Goal: Communication & Community: Answer question/provide support

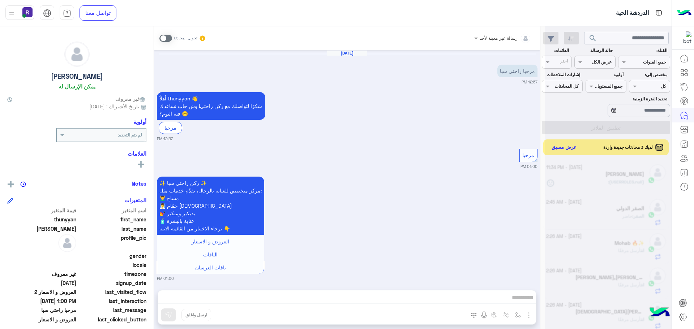
scroll to position [272, 0]
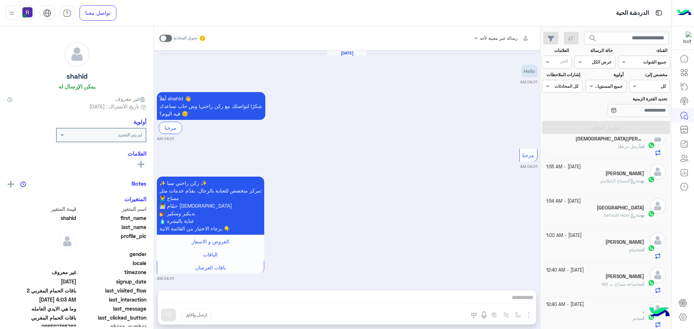
scroll to position [564, 0]
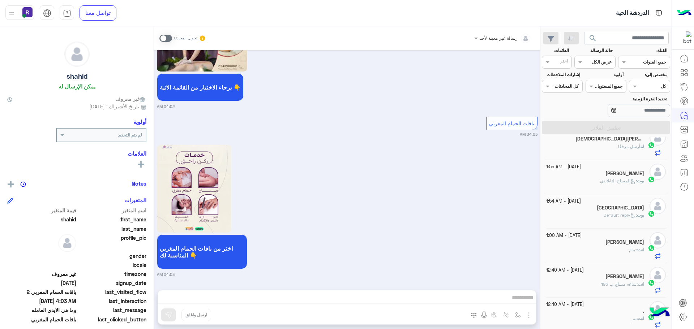
click at [168, 36] on span at bounding box center [165, 38] width 13 height 7
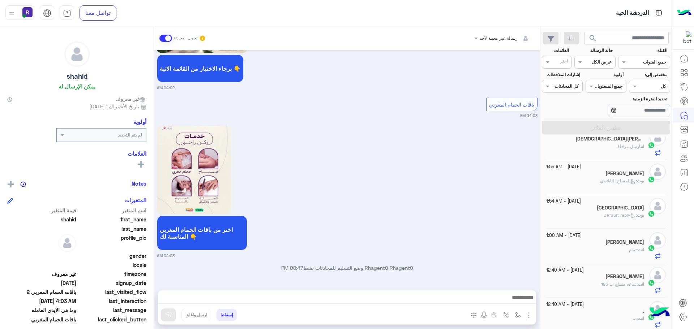
click at [525, 313] on img "button" at bounding box center [528, 315] width 9 height 9
click at [521, 301] on span "الصور" at bounding box center [514, 300] width 13 height 8
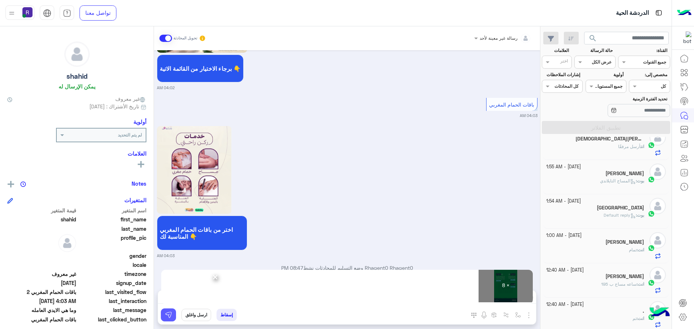
click at [169, 319] on button at bounding box center [168, 315] width 15 height 13
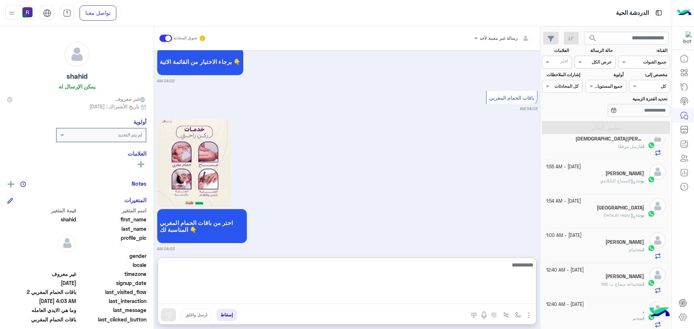
paste textarea "**********"
type textarea "*"
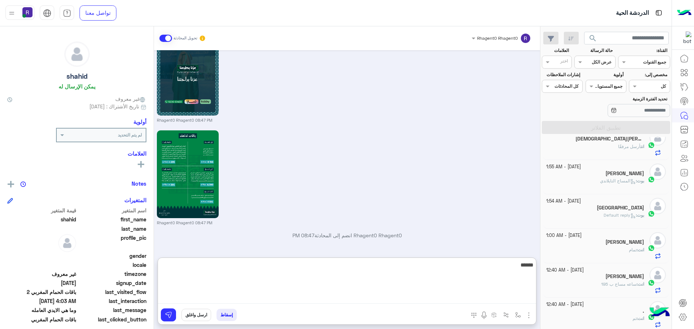
scroll to position [1456, 0]
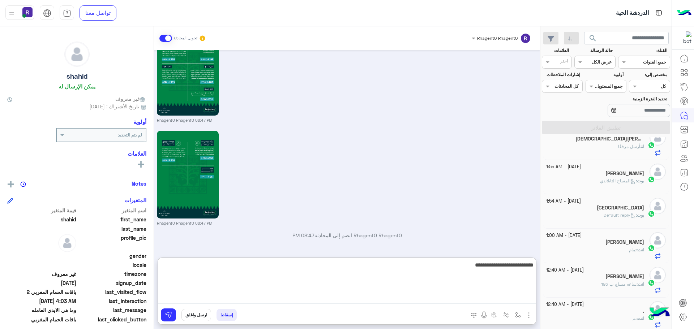
type textarea "**********"
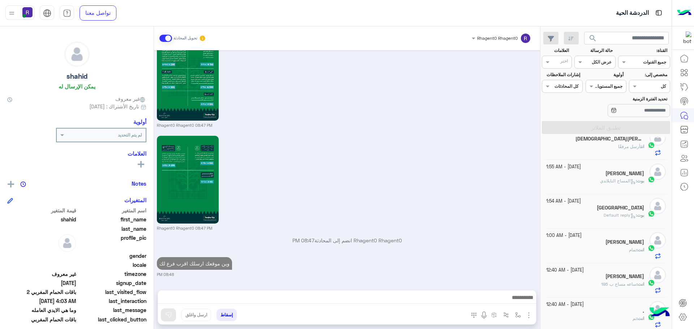
click at [293, 231] on div "[DATE] Hello 04:01 AM أهلاً shahid 👋 شكرًا لتواصلك مع ركن راحتي! وش حاب نساعدك …" at bounding box center [347, 166] width 386 height 233
click at [218, 266] on p "وين موقعك ارسلك اقرب فرع لك" at bounding box center [194, 263] width 75 height 13
type textarea "*****"
click at [218, 266] on p "وين موقعك ارسلك اقرب فرع لك" at bounding box center [194, 263] width 75 height 13
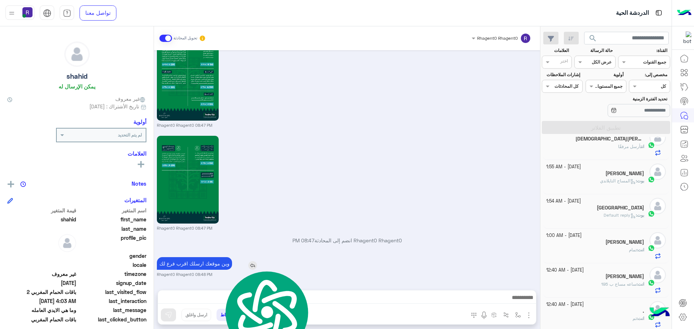
click at [218, 266] on p "وين موقعك ارسلك اقرب فرع لك" at bounding box center [194, 263] width 75 height 13
copy app-msgs-text
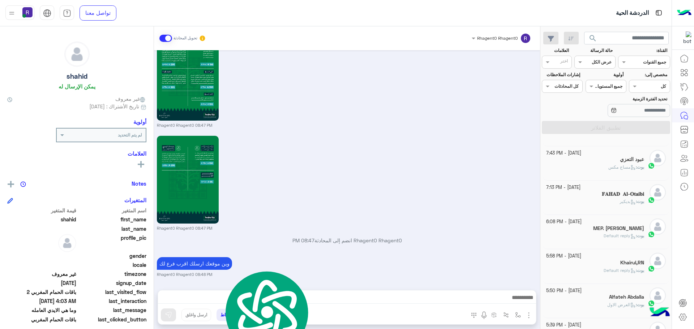
scroll to position [145, 0]
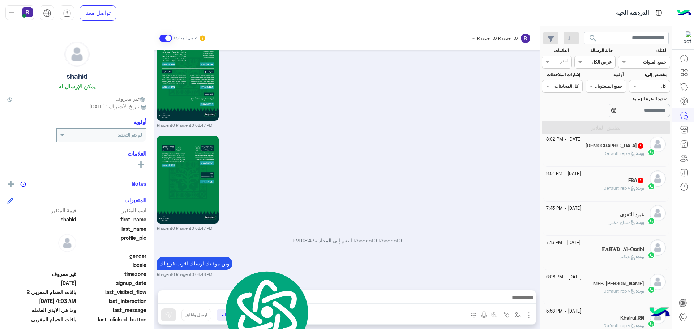
click at [597, 187] on div "[PERSON_NAME] : Default reply" at bounding box center [595, 191] width 98 height 13
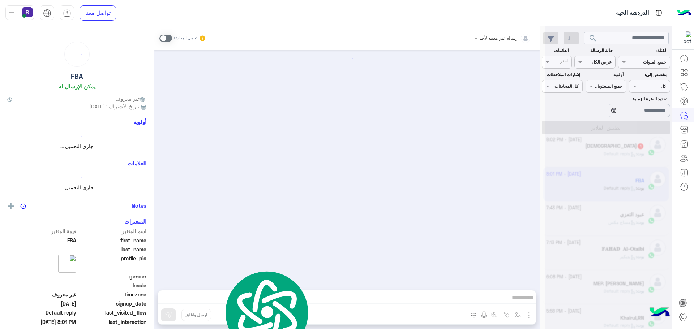
scroll to position [145, 0]
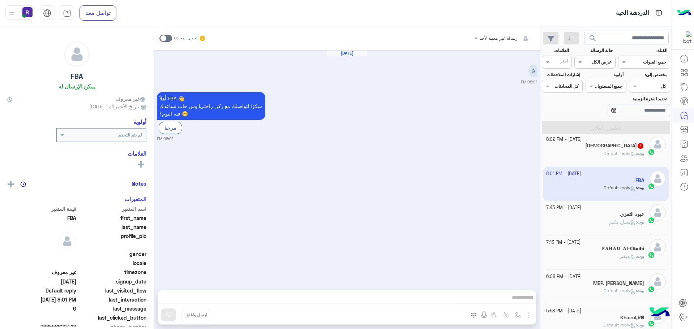
click at [169, 38] on span at bounding box center [165, 38] width 13 height 7
click at [528, 319] on img "button" at bounding box center [528, 315] width 9 height 9
click at [524, 302] on button "الصور" at bounding box center [517, 299] width 31 height 14
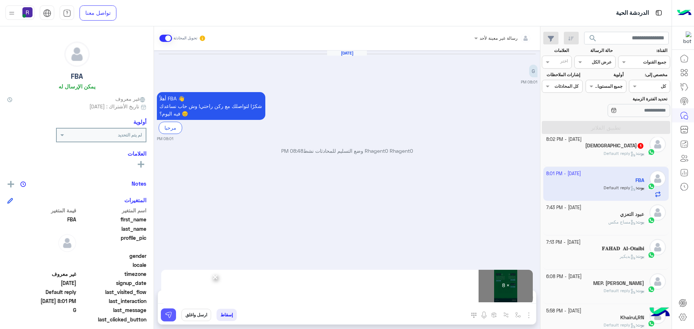
click at [171, 317] on img at bounding box center [168, 314] width 7 height 7
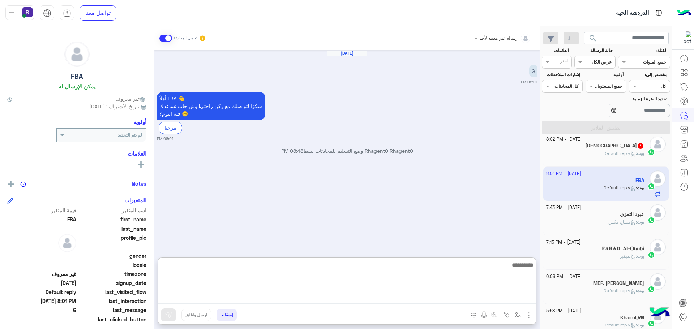
paste textarea "**********"
type textarea "**********"
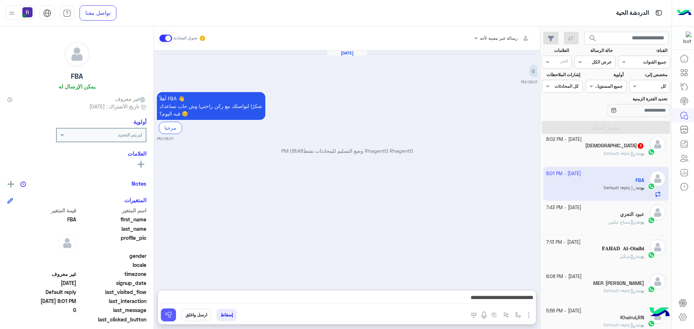
click at [171, 313] on img at bounding box center [168, 314] width 7 height 7
click at [600, 142] on div "[DATE] - 8:02 PM" at bounding box center [595, 139] width 98 height 7
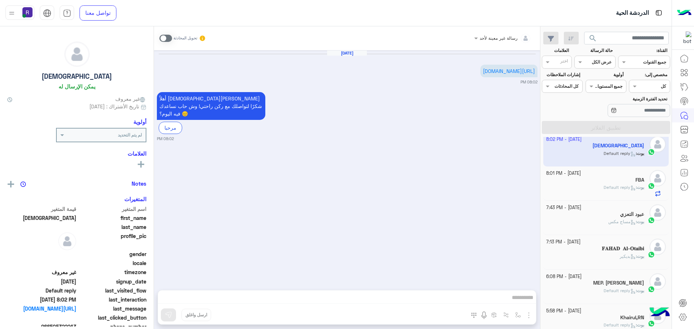
click at [167, 38] on span at bounding box center [165, 38] width 13 height 7
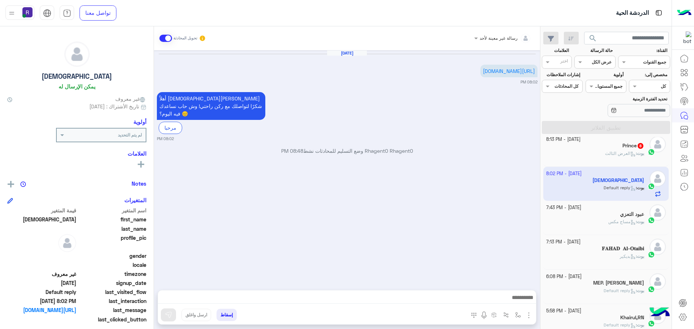
click at [526, 316] on img "button" at bounding box center [528, 315] width 9 height 9
click at [519, 305] on button "الصور" at bounding box center [517, 299] width 31 height 14
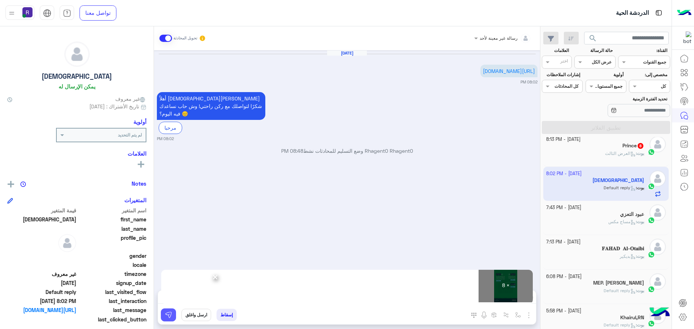
click at [171, 316] on img at bounding box center [168, 314] width 7 height 7
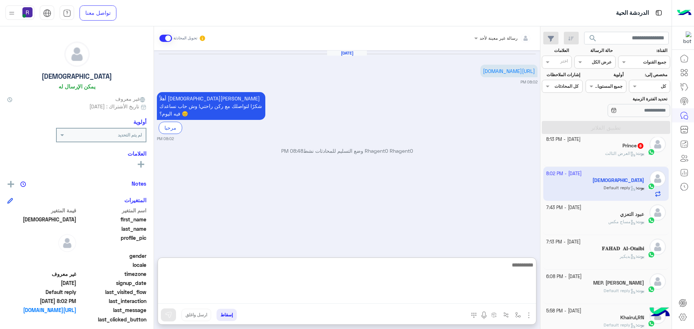
paste textarea "**********"
type textarea "**********"
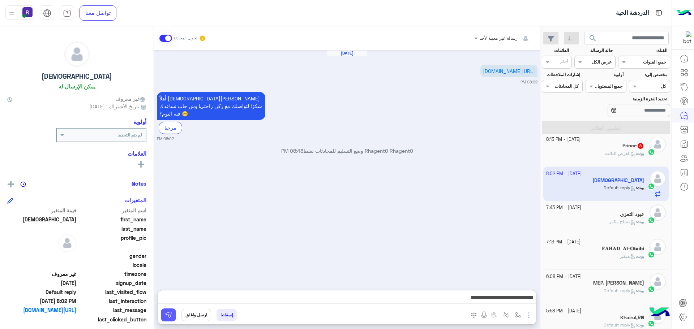
click at [168, 313] on img at bounding box center [168, 314] width 7 height 7
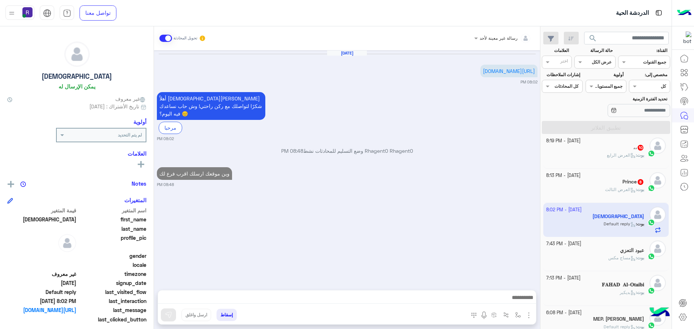
click at [584, 186] on div "Prince 8" at bounding box center [595, 183] width 98 height 8
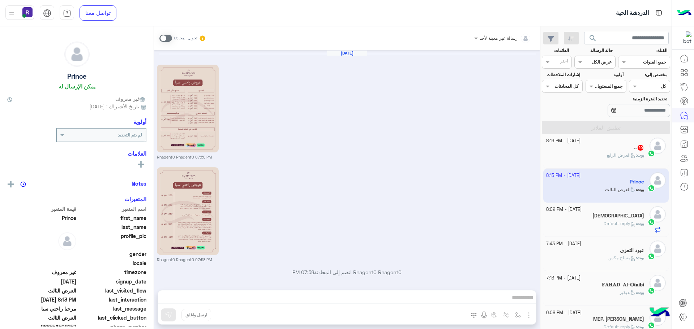
scroll to position [1420, 0]
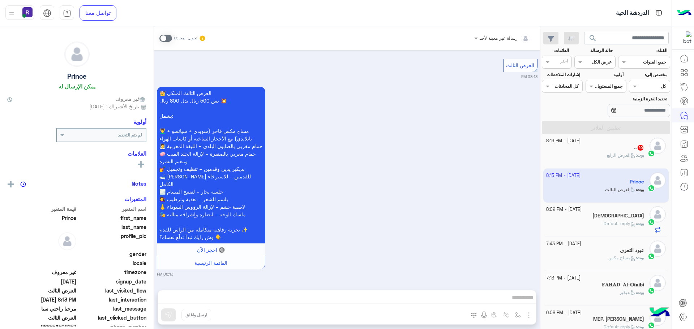
click at [169, 39] on span at bounding box center [165, 38] width 13 height 7
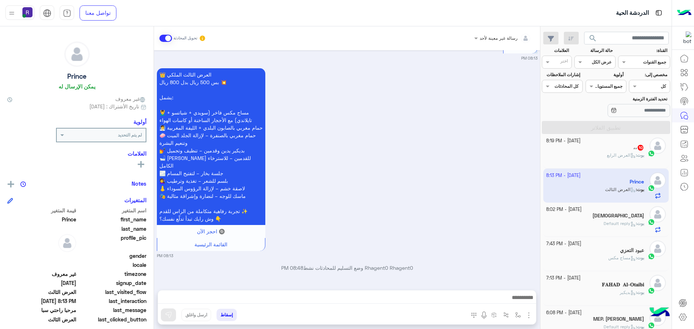
click at [526, 315] on img "button" at bounding box center [528, 315] width 9 height 9
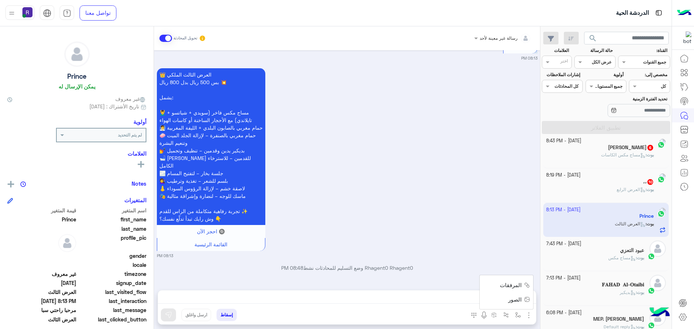
click at [522, 303] on button "الصور" at bounding box center [517, 299] width 31 height 14
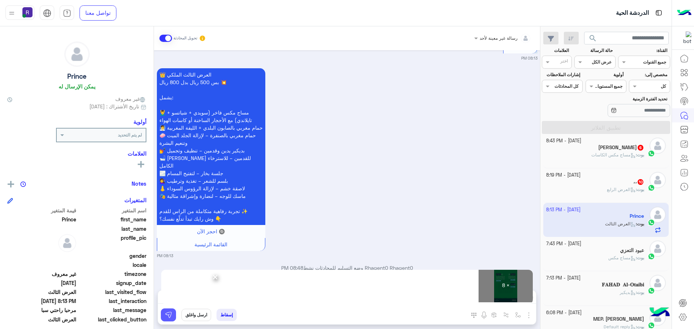
click at [167, 316] on img at bounding box center [168, 314] width 7 height 7
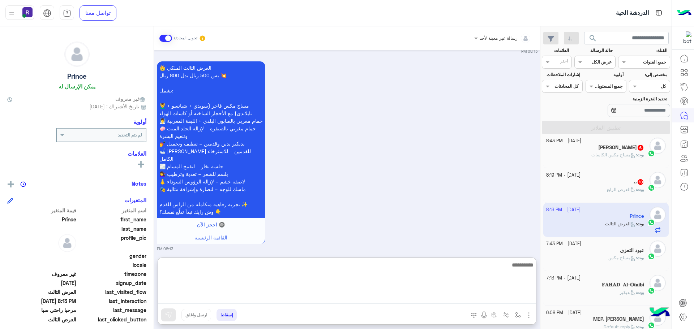
paste textarea "**********"
type textarea "**********"
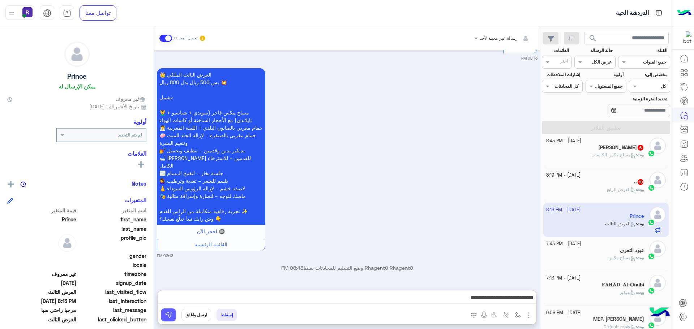
click at [173, 317] on button at bounding box center [168, 315] width 15 height 13
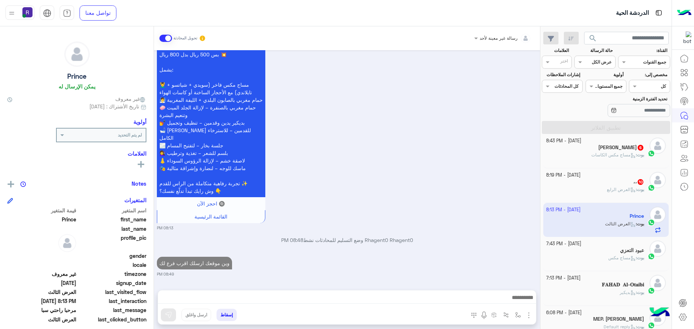
scroll to position [1467, 0]
click at [604, 183] on div "،، 10" at bounding box center [595, 183] width 98 height 8
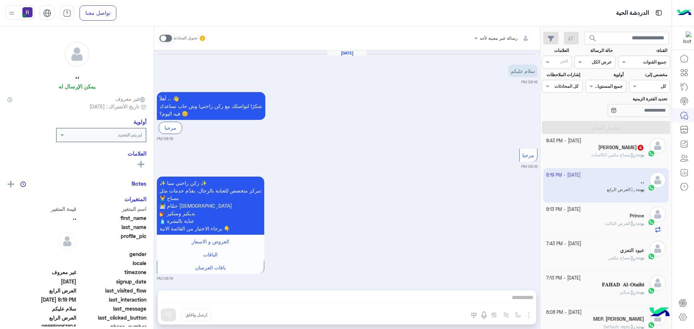
scroll to position [1418, 0]
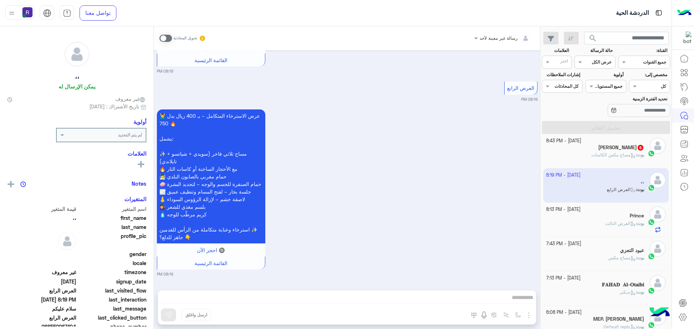
click at [170, 39] on span at bounding box center [165, 38] width 13 height 7
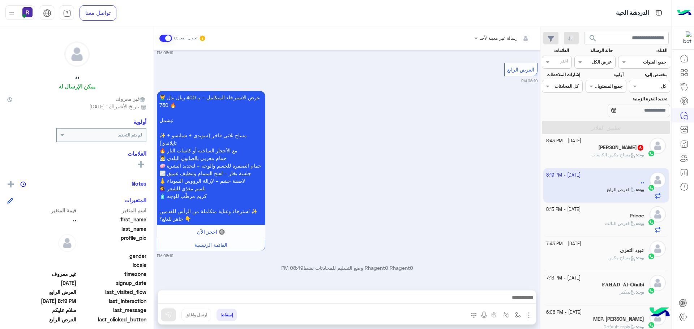
click at [528, 316] on img "button" at bounding box center [528, 315] width 9 height 9
click at [508, 294] on button "الصور" at bounding box center [517, 299] width 31 height 14
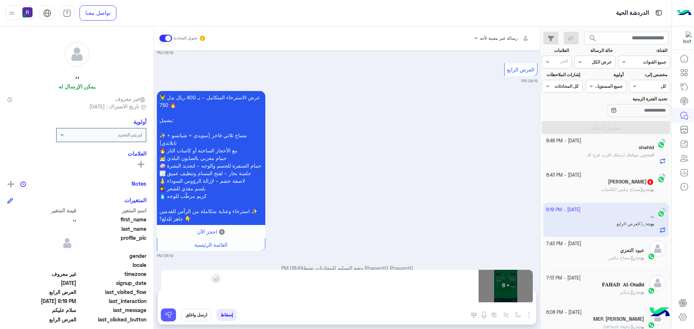
click at [167, 318] on img at bounding box center [168, 314] width 7 height 7
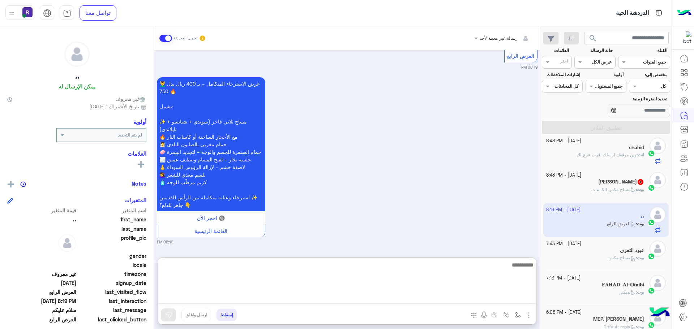
paste textarea "**********"
type textarea "**********"
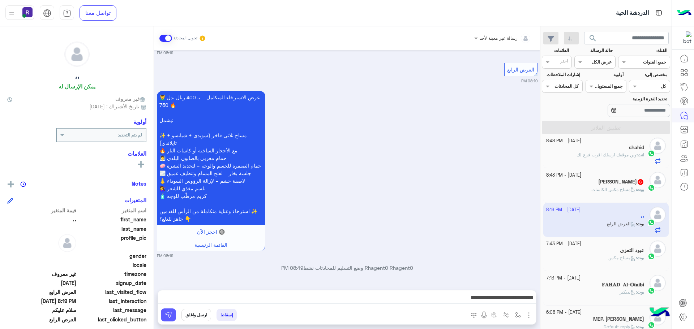
click at [172, 313] on button at bounding box center [168, 315] width 15 height 13
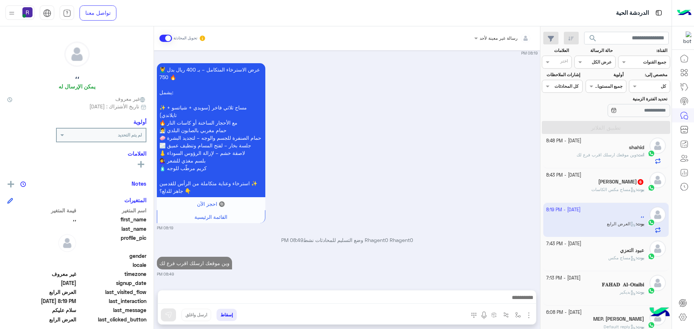
click at [584, 186] on div "بوت : مساج مكس الكاسات" at bounding box center [595, 192] width 98 height 13
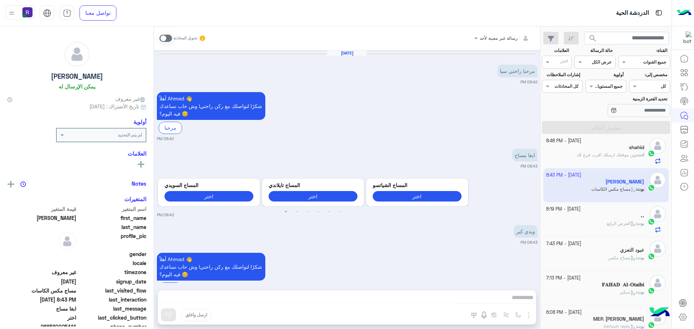
scroll to position [543, 0]
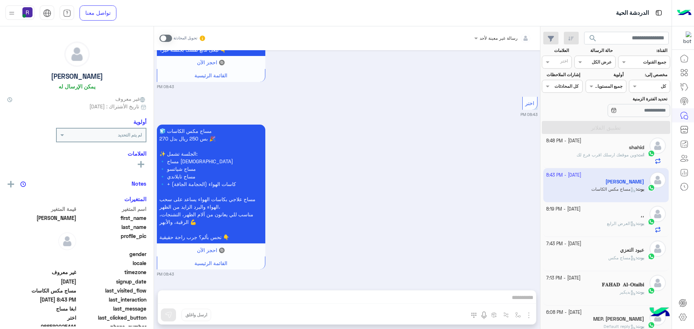
click at [169, 37] on span at bounding box center [165, 38] width 13 height 7
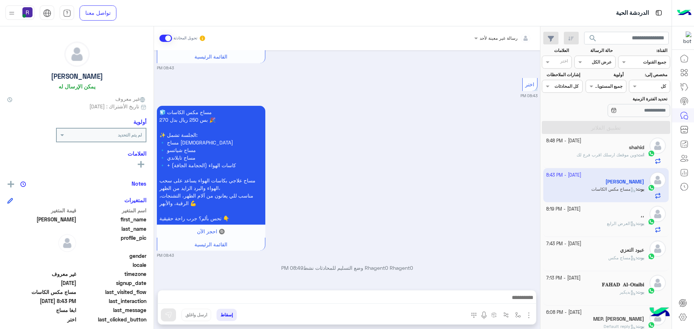
click at [529, 314] on img "button" at bounding box center [528, 315] width 9 height 9
click at [512, 301] on span "الصور" at bounding box center [514, 300] width 13 height 8
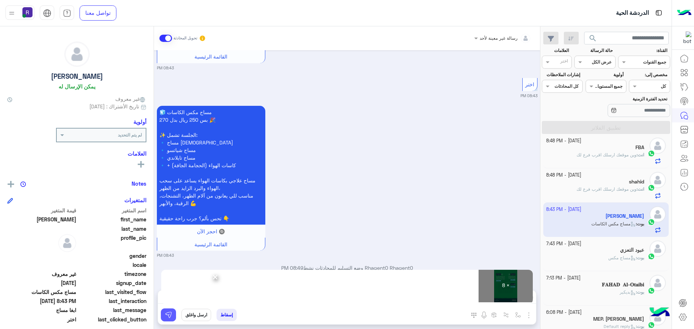
click at [169, 314] on img at bounding box center [168, 314] width 7 height 7
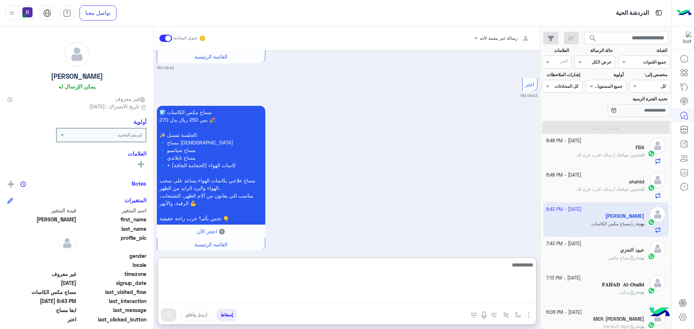
paste textarea "**********"
type textarea "**********"
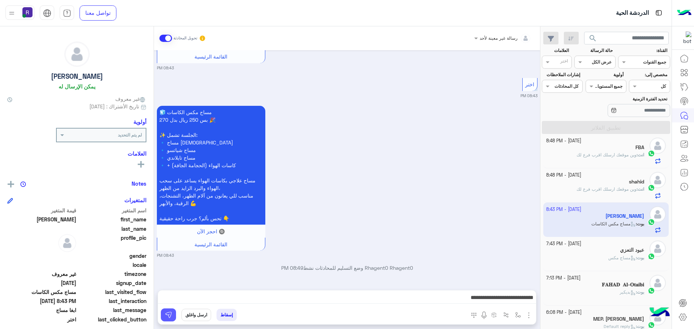
click at [165, 315] on img at bounding box center [168, 314] width 7 height 7
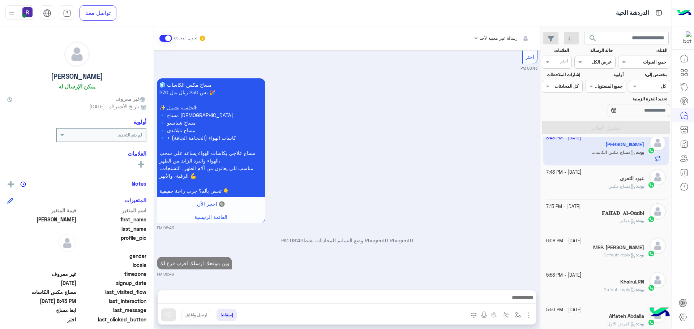
scroll to position [181, 0]
click at [607, 181] on div "عبود التعزي" at bounding box center [595, 179] width 98 height 8
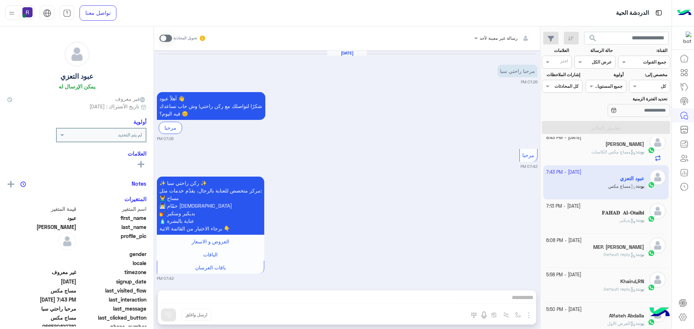
scroll to position [662, 0]
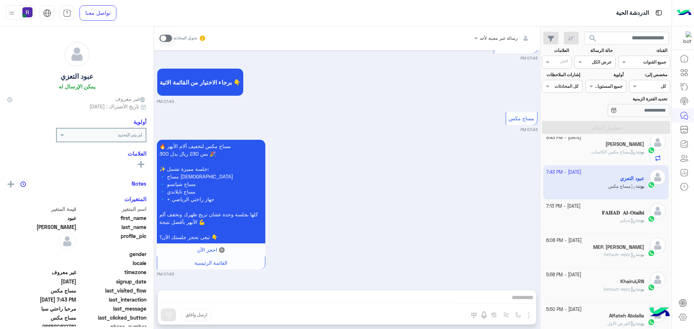
click at [169, 40] on span at bounding box center [165, 38] width 13 height 7
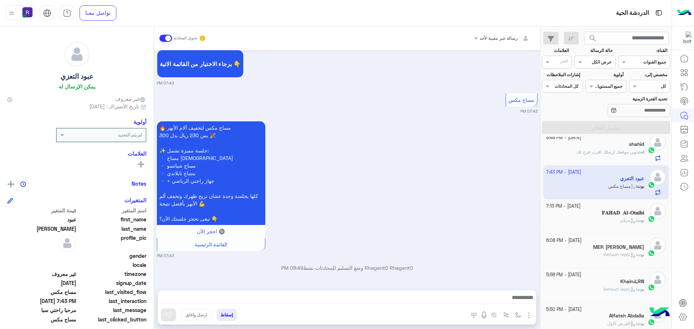
click at [531, 316] on img "button" at bounding box center [528, 315] width 9 height 9
click at [524, 300] on img at bounding box center [527, 300] width 6 height 8
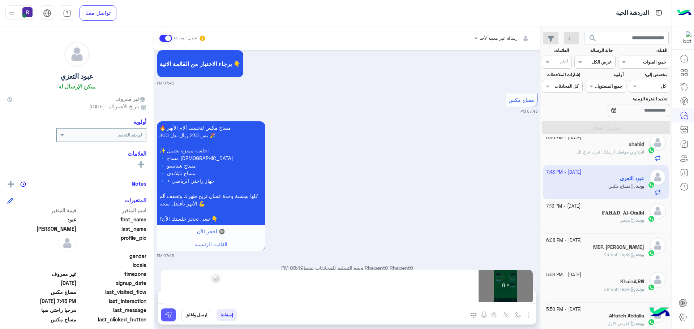
click at [175, 315] on button at bounding box center [168, 315] width 15 height 13
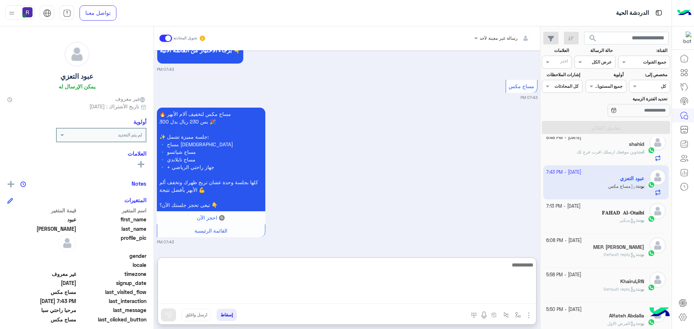
paste textarea "**********"
type textarea "**********"
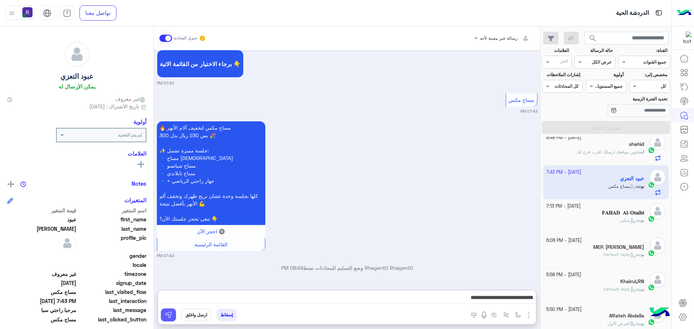
click at [169, 313] on img at bounding box center [168, 314] width 7 height 7
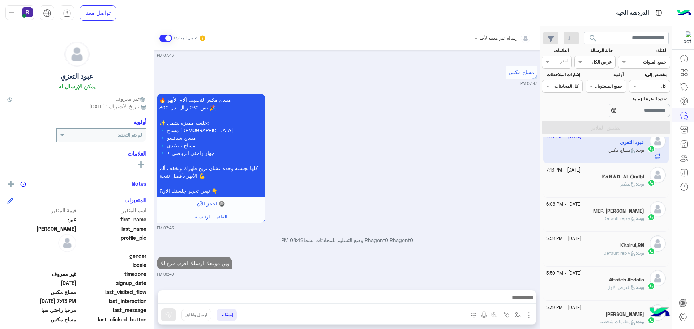
scroll to position [289, 0]
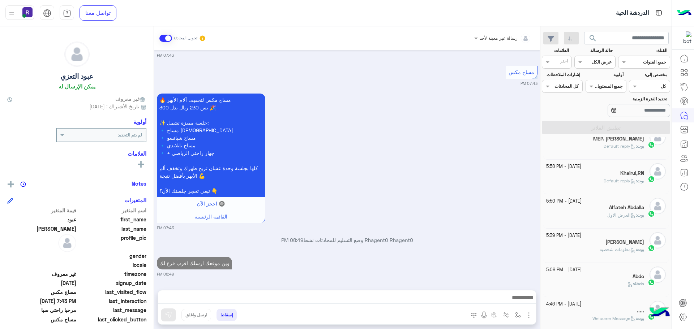
click at [622, 253] on div "بوت : معلومات شخصية" at bounding box center [595, 252] width 98 height 13
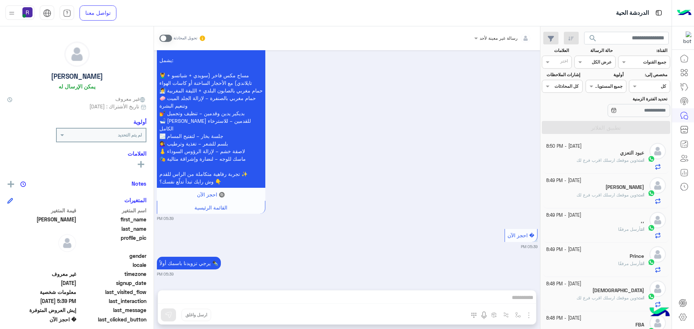
click at [624, 160] on span "وين موقعك ارسلك اقرب فرع لك" at bounding box center [606, 160] width 60 height 5
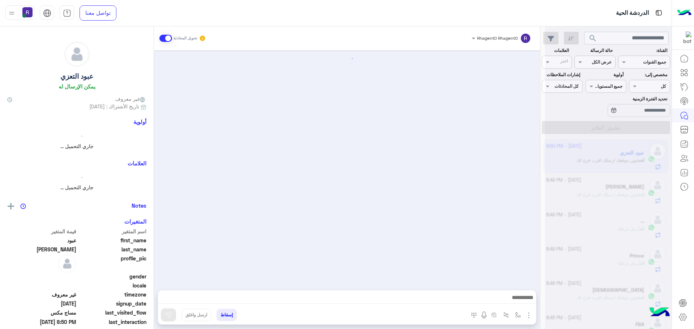
scroll to position [1296, 0]
